Goal: Find specific page/section: Find specific page/section

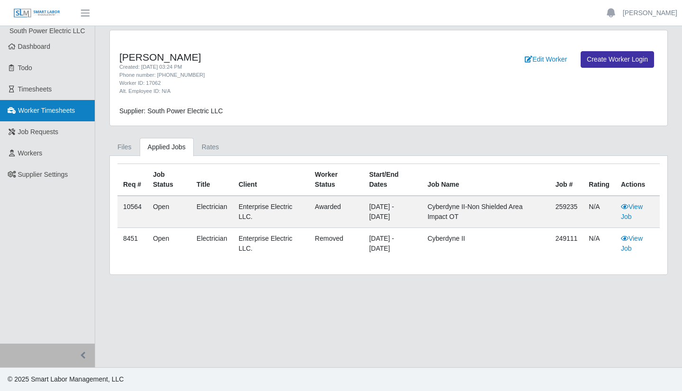
click at [59, 107] on span "Worker Timesheets" at bounding box center [46, 111] width 57 height 8
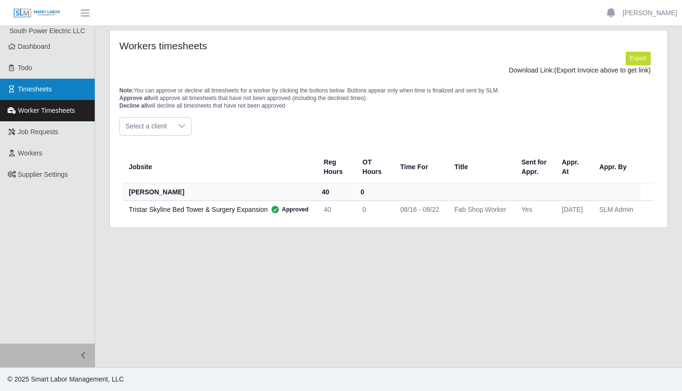
click at [65, 98] on link "Timesheets" at bounding box center [47, 89] width 95 height 21
